Goal: Task Accomplishment & Management: Manage account settings

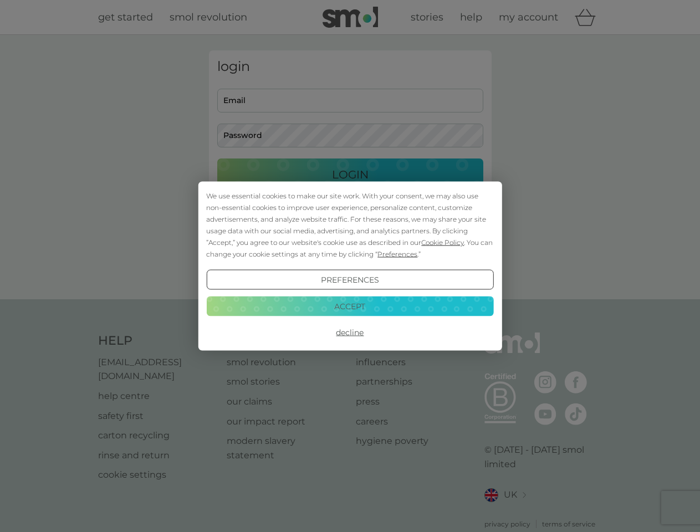
click at [443, 242] on span "Cookie Policy" at bounding box center [442, 242] width 43 height 8
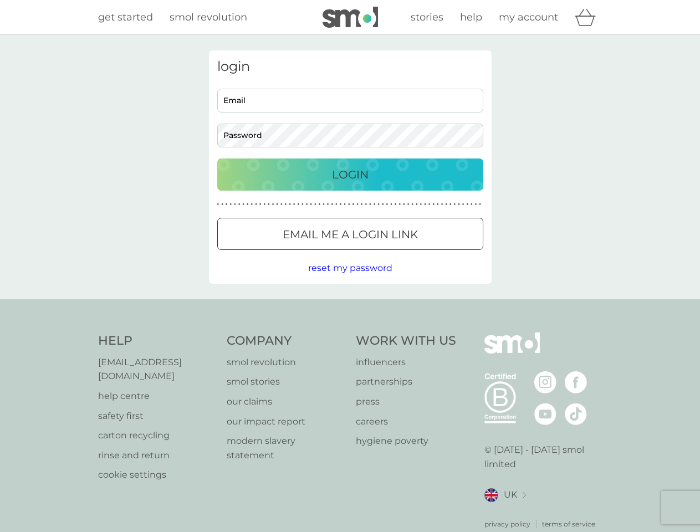
click at [396, 254] on div "login Email Password Login ● ● ● ● ● ● ● ● ● ● ● ● ● ● ● ● ● ● ● ● ● ● ● ● ● ● …" at bounding box center [350, 166] width 283 height 233
click at [350, 280] on div "login Email Password Login ● ● ● ● ● ● ● ● ● ● ● ● ● ● ● ● ● ● ● ● ● ● ● ● ● ● …" at bounding box center [350, 166] width 283 height 233
click at [350, 333] on div "Help [EMAIL_ADDRESS][DOMAIN_NAME] help centre safety first carton recycling rin…" at bounding box center [350, 431] width 505 height 197
click at [350, 306] on div "Help [EMAIL_ADDRESS][DOMAIN_NAME] help centre safety first carton recycling rin…" at bounding box center [350, 430] width 700 height 263
